Goal: Task Accomplishment & Management: Use online tool/utility

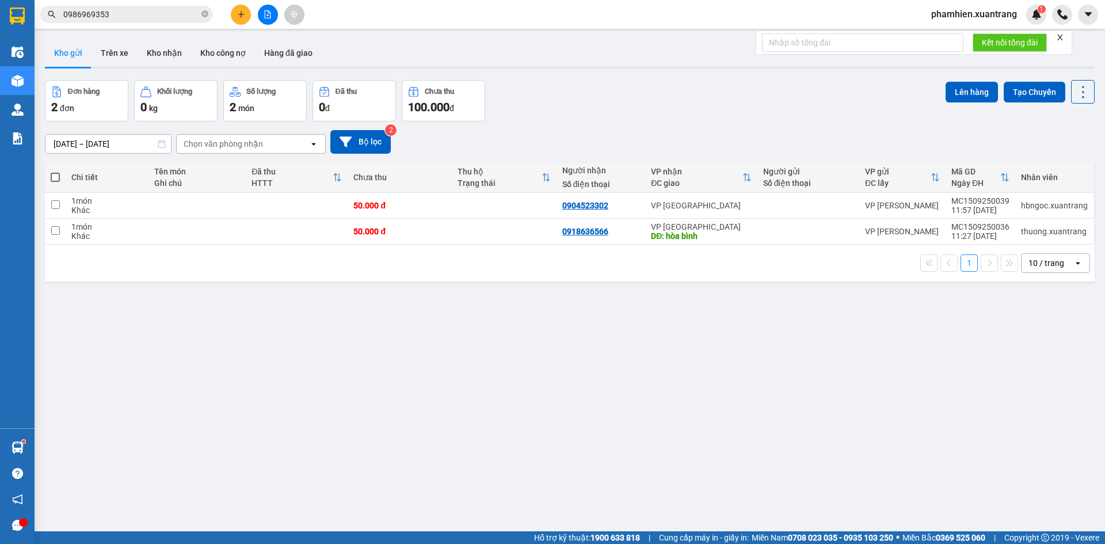
click at [266, 22] on button at bounding box center [268, 15] width 20 height 20
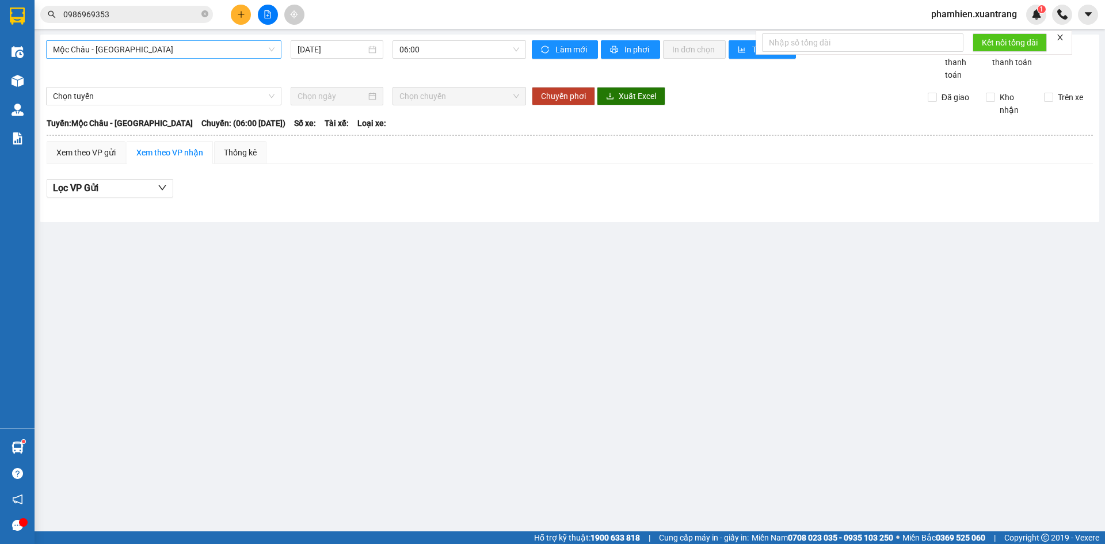
click at [256, 53] on span "Mộc Châu - [GEOGRAPHIC_DATA]" at bounding box center [164, 49] width 222 height 17
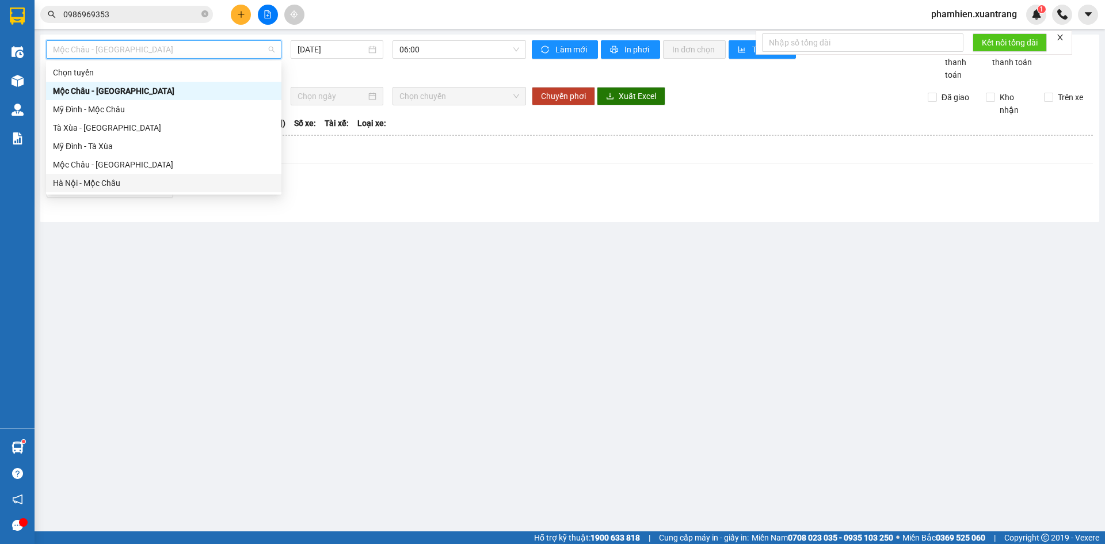
click at [115, 180] on div "Hà Nội - Mộc Châu" at bounding box center [164, 183] width 222 height 13
type input "[DATE]"
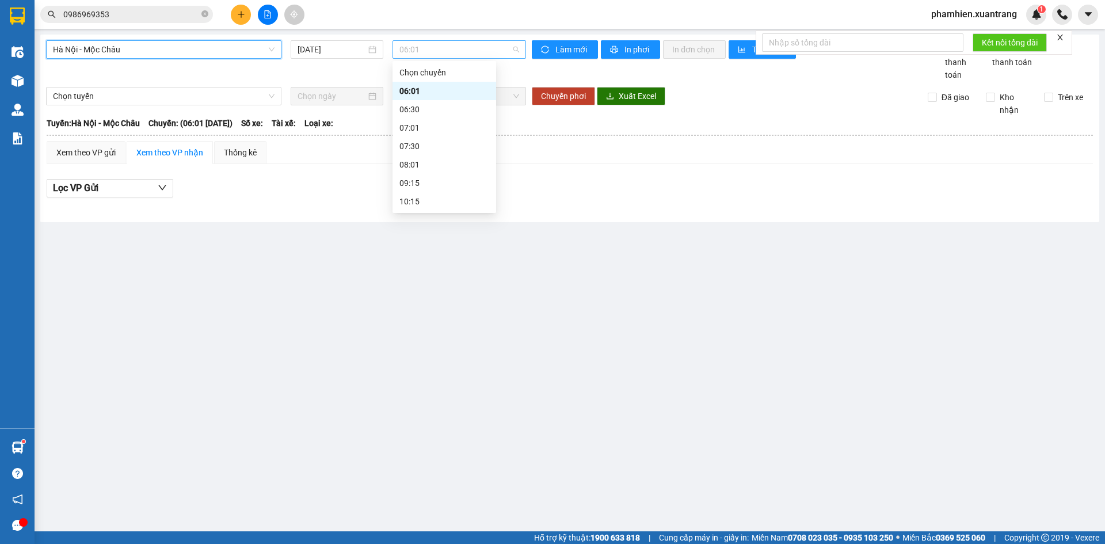
click at [420, 49] on span "06:01" at bounding box center [460, 49] width 120 height 17
click at [433, 111] on div "06:30" at bounding box center [445, 109] width 90 height 13
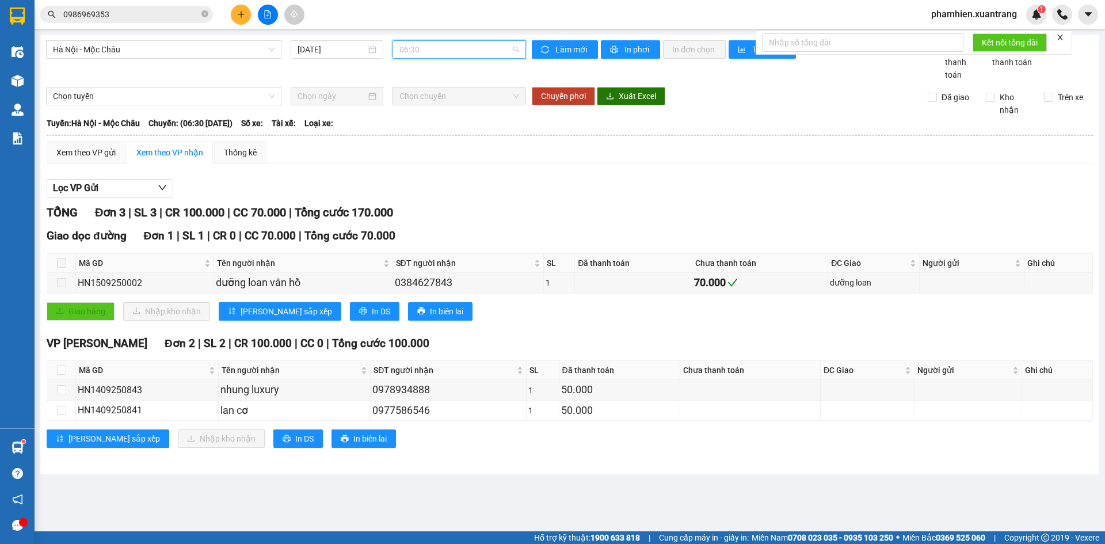
click at [433, 51] on span "06:30" at bounding box center [460, 49] width 120 height 17
click at [421, 129] on div "07:01" at bounding box center [445, 127] width 90 height 13
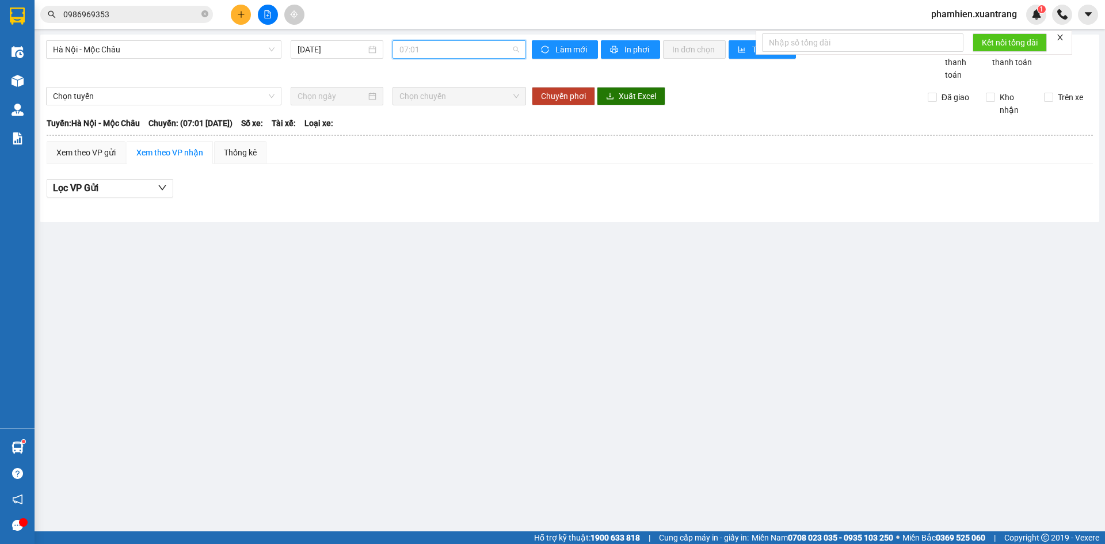
click at [454, 50] on span "07:01" at bounding box center [460, 49] width 120 height 17
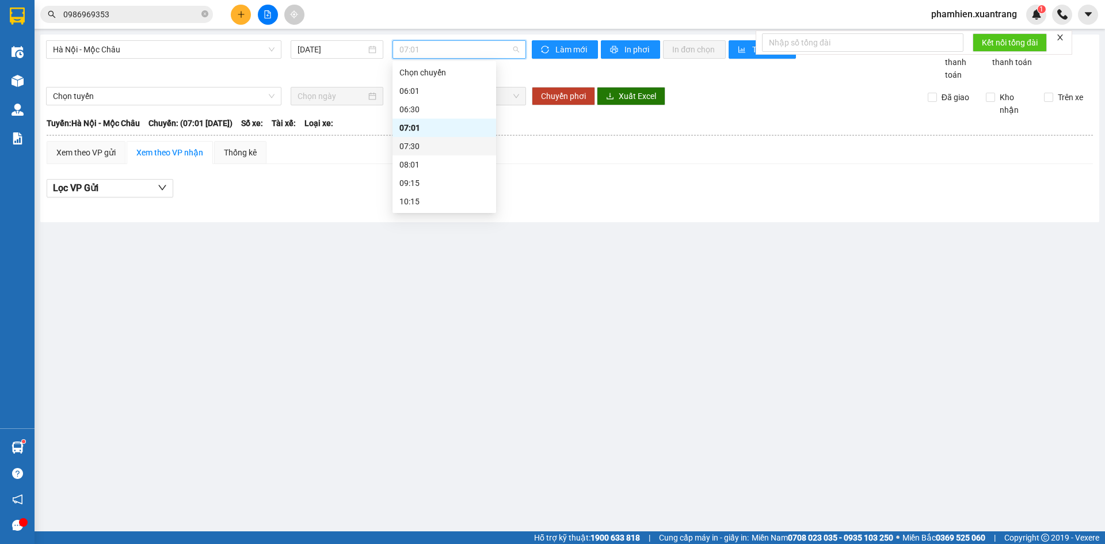
click at [412, 154] on div "07:30" at bounding box center [445, 146] width 104 height 18
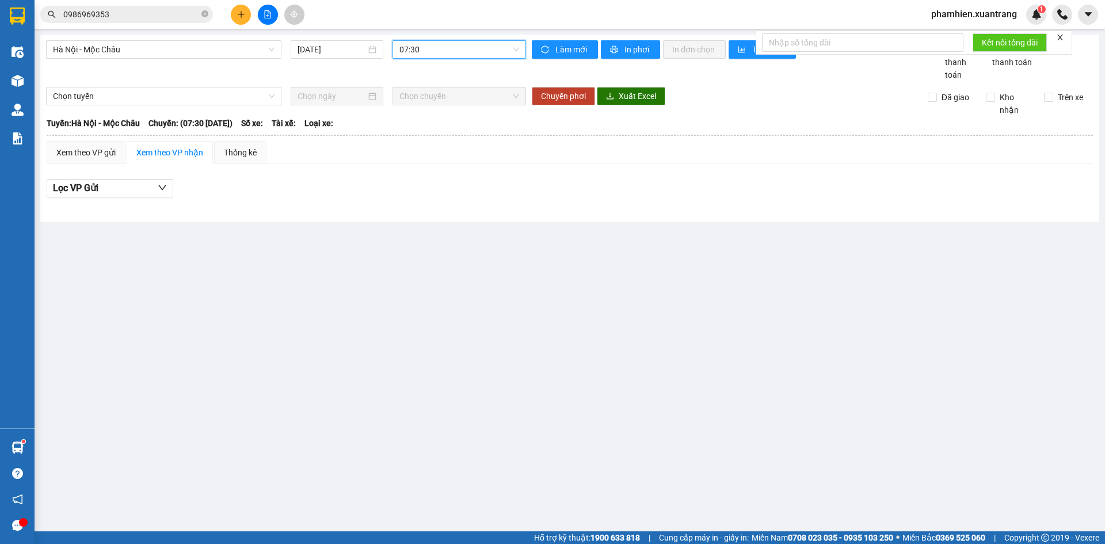
click at [440, 43] on span "07:30" at bounding box center [460, 49] width 120 height 17
click at [420, 191] on div "09:15" at bounding box center [445, 183] width 104 height 18
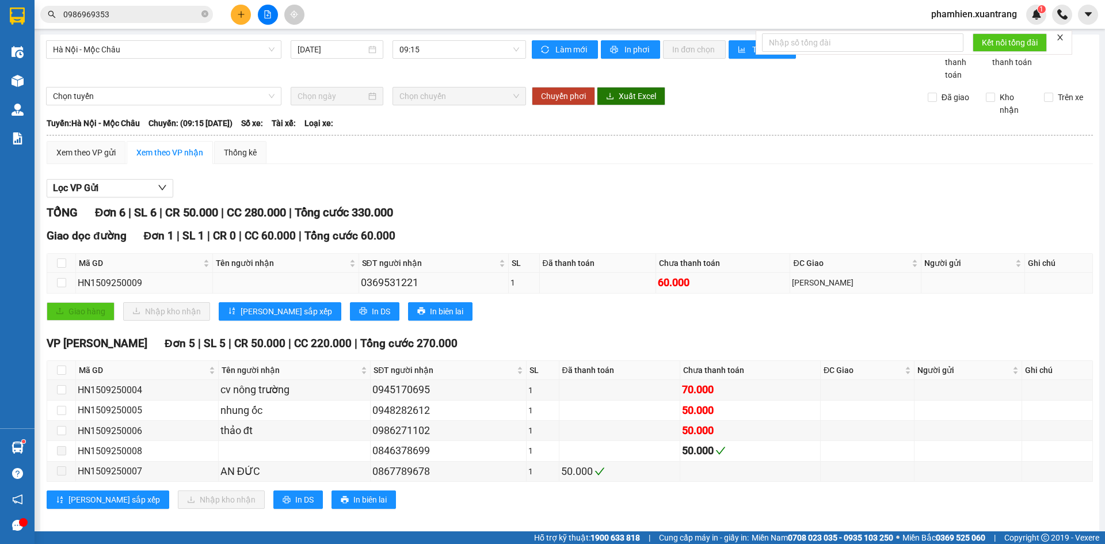
click at [401, 276] on div "0369531221" at bounding box center [434, 283] width 146 height 16
click at [424, 53] on span "09:15" at bounding box center [460, 49] width 120 height 17
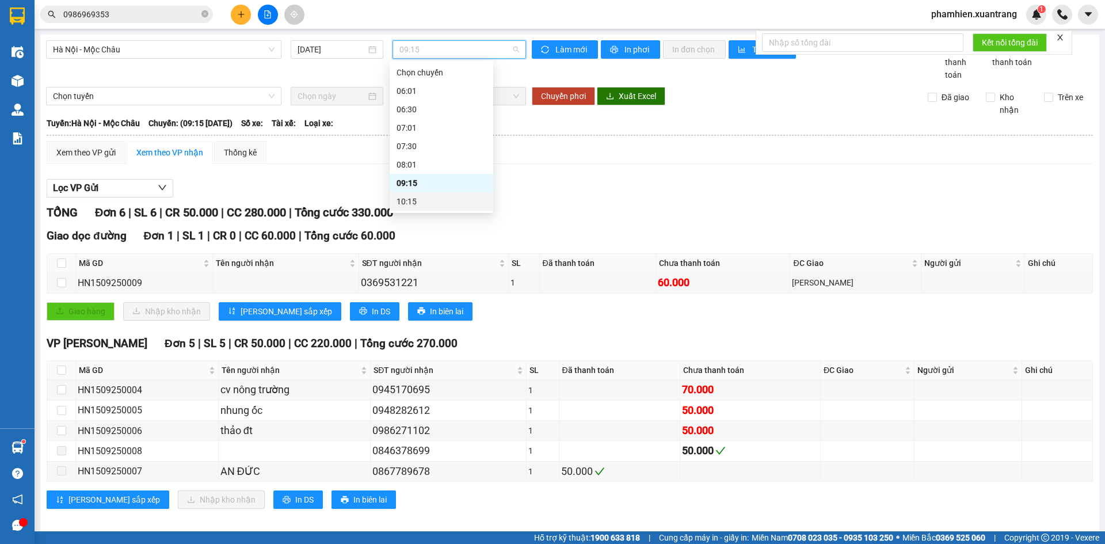
click at [421, 197] on div "10:15" at bounding box center [442, 201] width 90 height 13
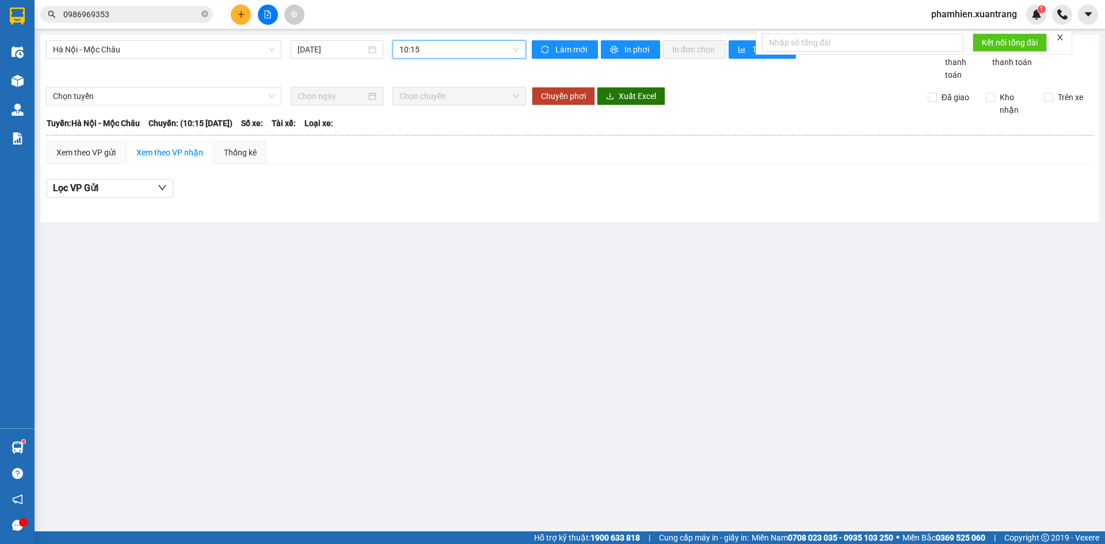
click at [405, 49] on span "10:15" at bounding box center [460, 49] width 120 height 17
